Goal: Task Accomplishment & Management: Manage account settings

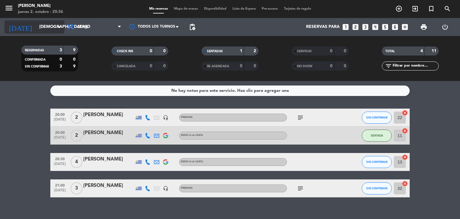
click at [41, 28] on input "[DEMOGRAPHIC_DATA][DATE]" at bounding box center [64, 27] width 57 height 11
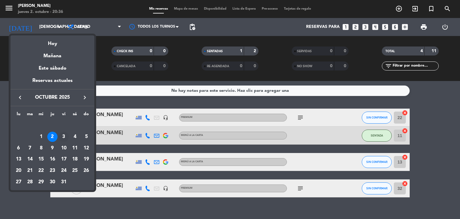
click at [63, 138] on div "3" at bounding box center [64, 137] width 10 height 10
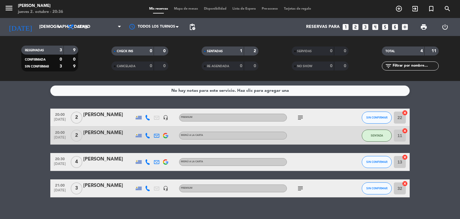
type input "[DATE]"
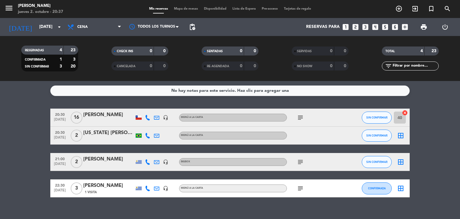
click at [299, 163] on icon "subject" at bounding box center [300, 161] width 7 height 7
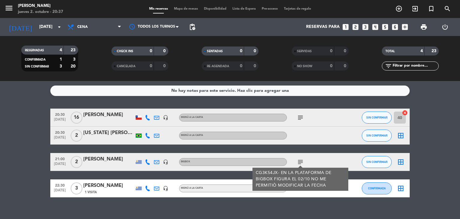
click at [300, 164] on icon "subject" at bounding box center [300, 161] width 7 height 7
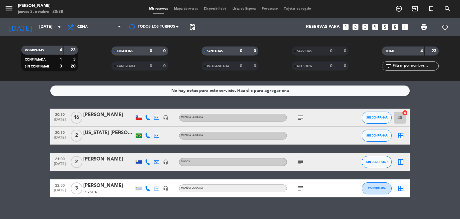
click at [401, 136] on icon "border_all" at bounding box center [400, 135] width 7 height 7
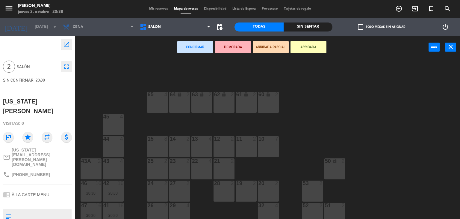
drag, startPoint x: 198, startPoint y: 163, endPoint x: 219, endPoint y: 159, distance: 21.5
click at [198, 164] on div "22 4" at bounding box center [201, 161] width 21 height 6
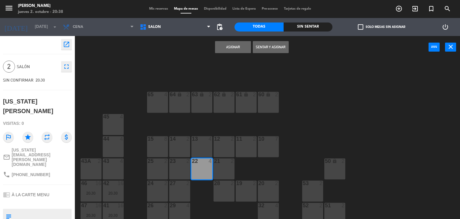
click at [205, 162] on div at bounding box center [202, 160] width 10 height 5
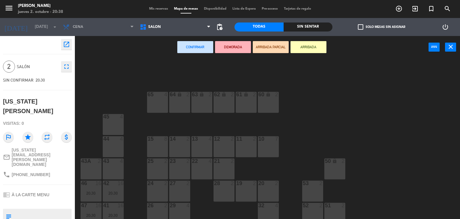
click at [182, 143] on div "14 2" at bounding box center [179, 146] width 21 height 21
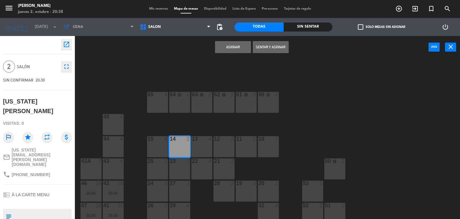
click at [229, 47] on button "Asignar" at bounding box center [233, 47] width 36 height 12
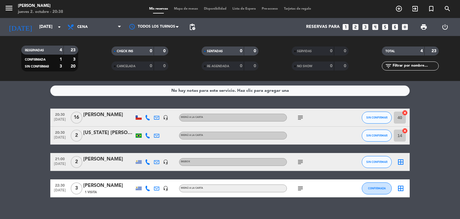
click at [402, 163] on icon "border_all" at bounding box center [400, 161] width 7 height 7
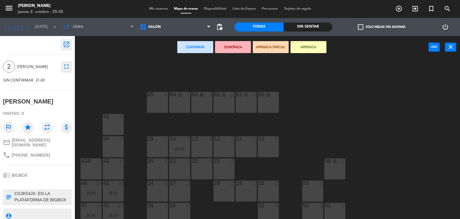
scroll to position [26, 0]
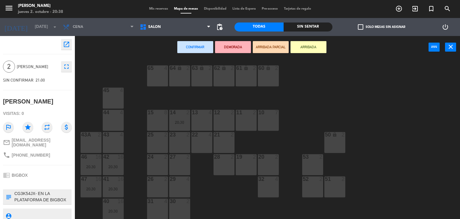
click at [243, 159] on div at bounding box center [246, 156] width 10 height 5
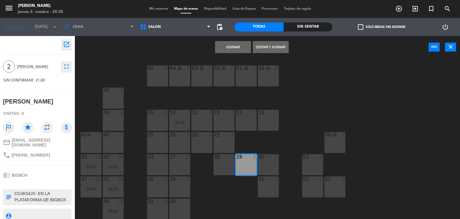
click at [230, 47] on button "Asignar" at bounding box center [233, 47] width 36 height 12
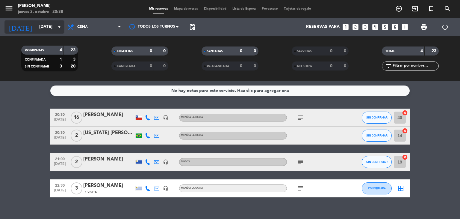
click at [39, 28] on input "[DATE]" at bounding box center [64, 27] width 57 height 11
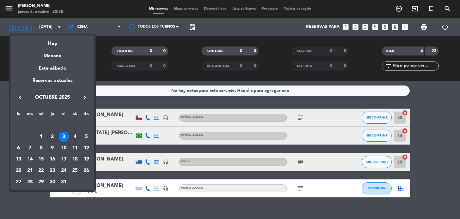
click at [74, 137] on div "4" at bounding box center [75, 137] width 10 height 10
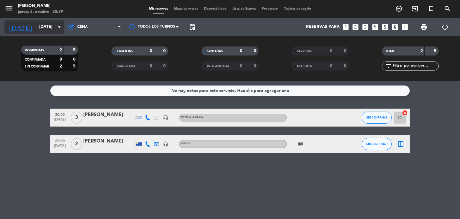
click at [38, 27] on input "[DATE]" at bounding box center [64, 27] width 57 height 11
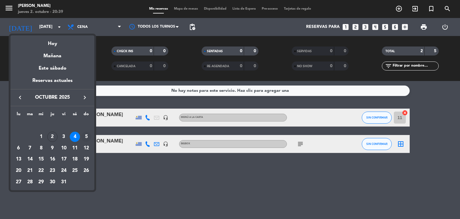
click at [86, 136] on div "5" at bounding box center [86, 137] width 10 height 10
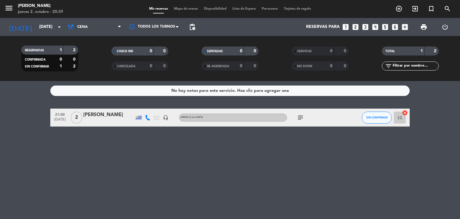
click at [92, 28] on span "Cena" at bounding box center [94, 26] width 60 height 13
click at [84, 67] on div "menu [PERSON_NAME] [DATE] 2. octubre - 20:39 Mis reservas Mapa de mesas Disponi…" at bounding box center [230, 40] width 460 height 81
click at [86, 27] on span "Cena" at bounding box center [82, 27] width 10 height 4
click at [86, 53] on div "menu [PERSON_NAME] [DATE] 2. octubre - 20:39 Mis reservas Mapa de mesas Disponi…" at bounding box center [230, 40] width 460 height 81
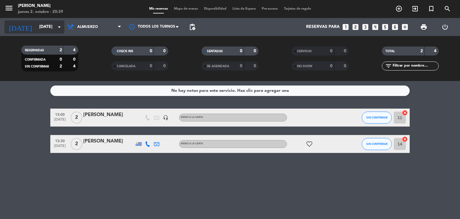
click at [38, 25] on input "[DATE]" at bounding box center [64, 27] width 57 height 11
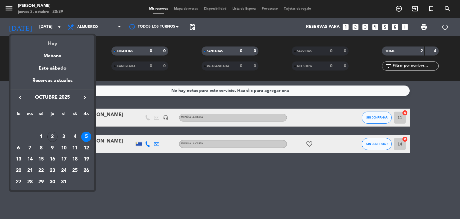
click at [50, 46] on div "Hoy" at bounding box center [52, 41] width 84 height 12
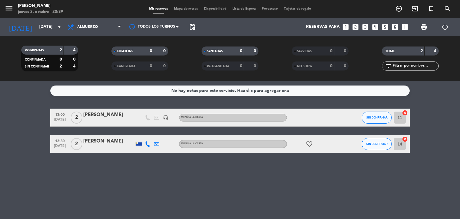
type input "[DEMOGRAPHIC_DATA][DATE]"
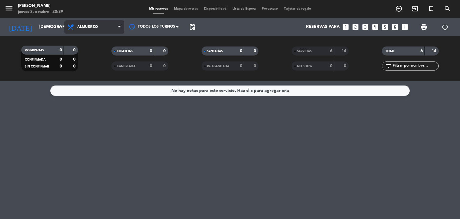
click at [86, 29] on span "Almuerzo" at bounding box center [87, 27] width 21 height 4
click at [88, 65] on div "menu [PERSON_NAME] [DATE] 2. octubre - 20:39 Mis reservas Mapa de mesas Disponi…" at bounding box center [230, 40] width 460 height 81
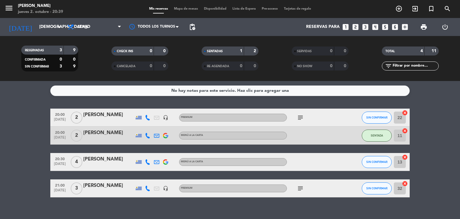
click at [301, 116] on icon "subject" at bounding box center [300, 117] width 7 height 7
click at [299, 186] on icon "subject" at bounding box center [300, 188] width 7 height 7
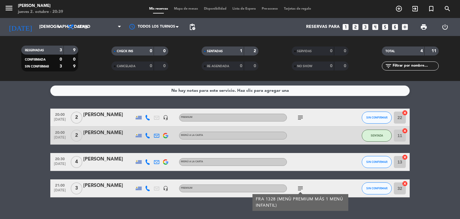
click at [299, 186] on icon "subject" at bounding box center [300, 188] width 7 height 7
